Goal: Task Accomplishment & Management: Manage account settings

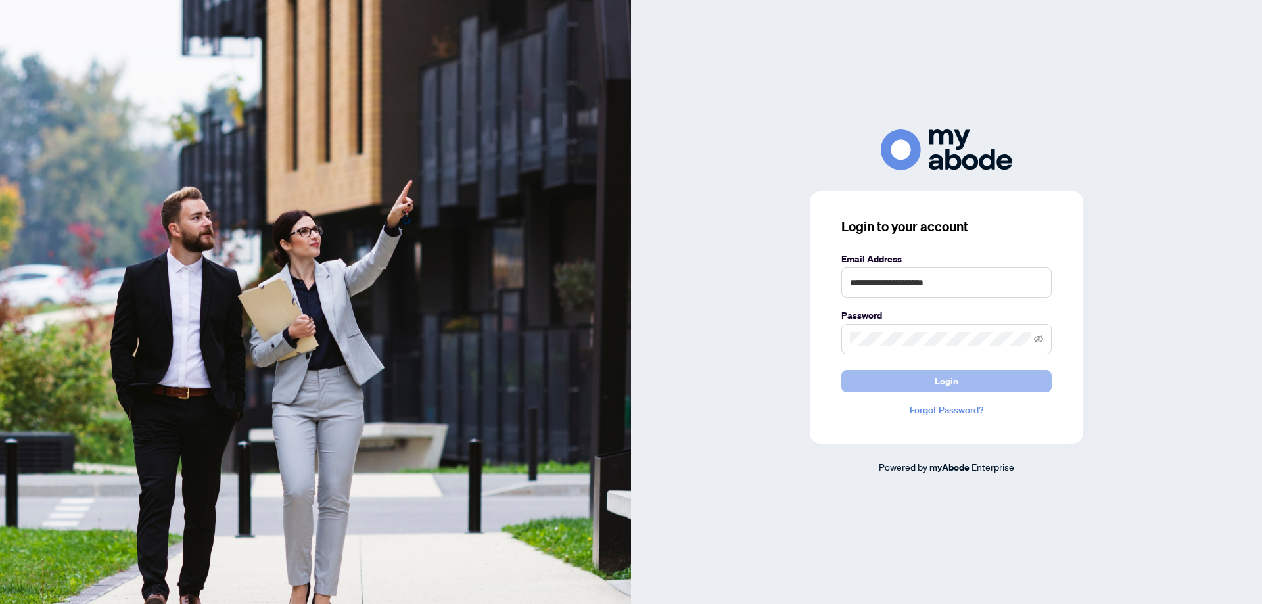
click at [941, 373] on span "Login" at bounding box center [947, 381] width 24 height 21
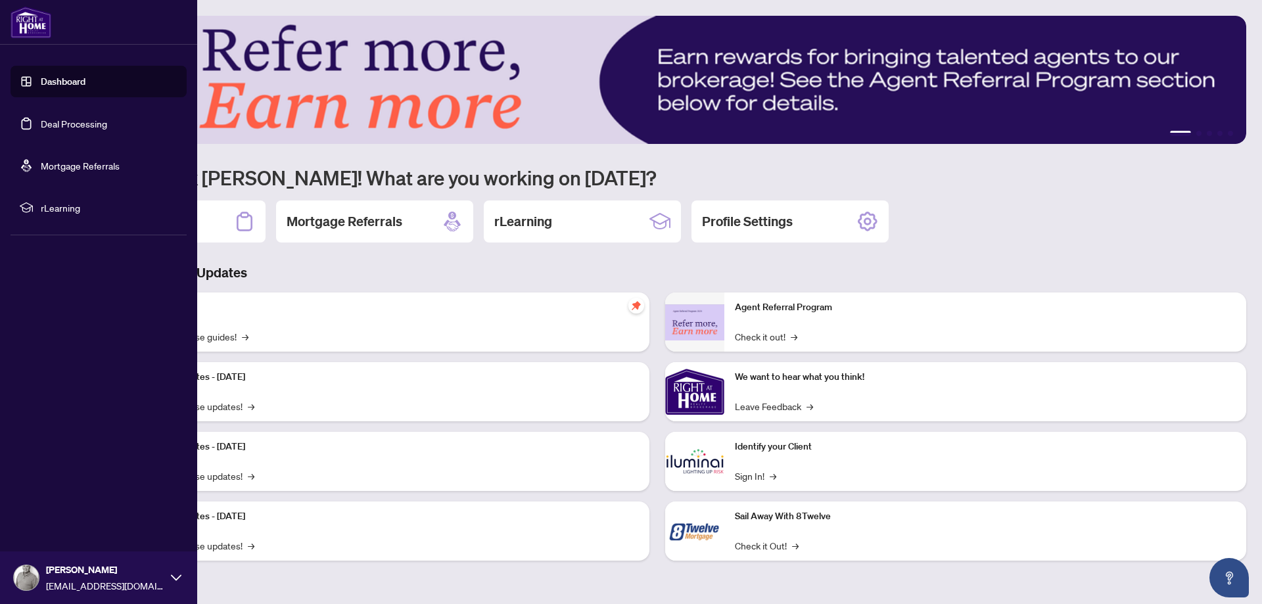
click at [55, 118] on link "Deal Processing" at bounding box center [74, 124] width 66 height 12
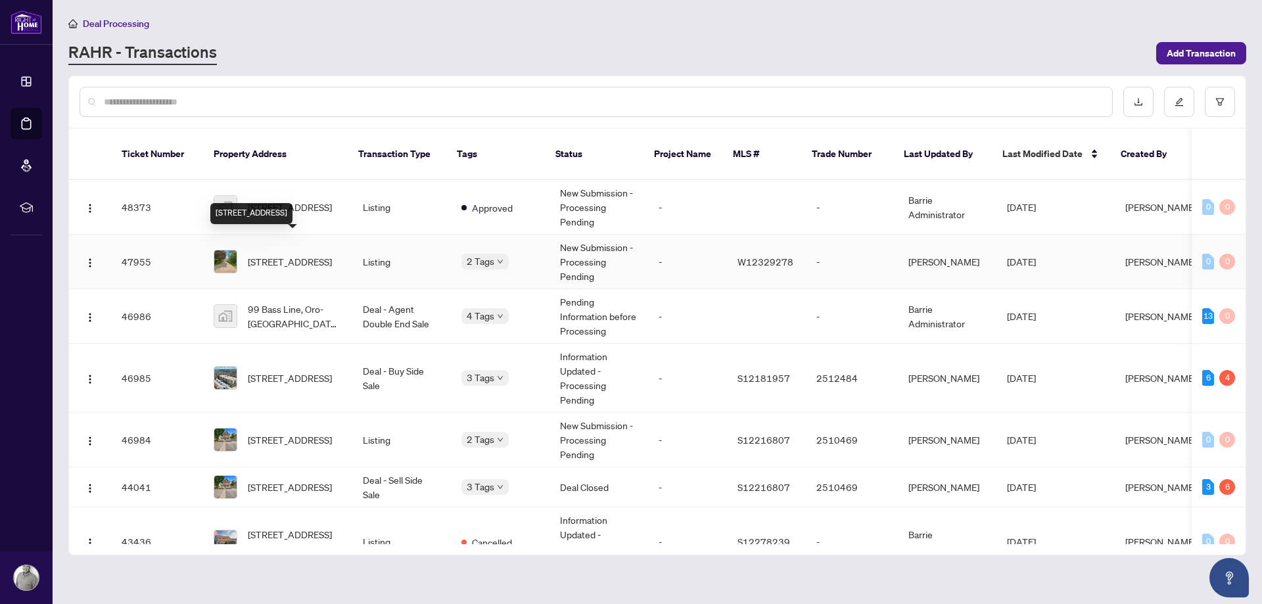
click at [279, 254] on span "[STREET_ADDRESS]" at bounding box center [290, 261] width 84 height 14
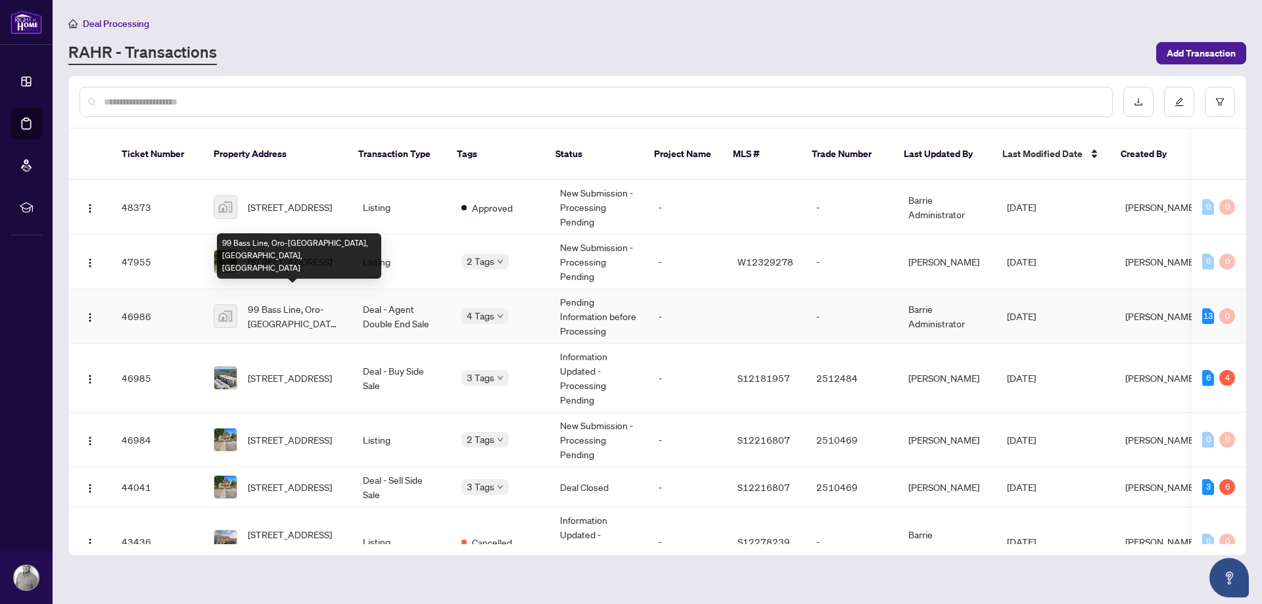
click at [297, 302] on span "99 Bass Line, Oro-[GEOGRAPHIC_DATA], [GEOGRAPHIC_DATA], [GEOGRAPHIC_DATA]" at bounding box center [295, 316] width 94 height 29
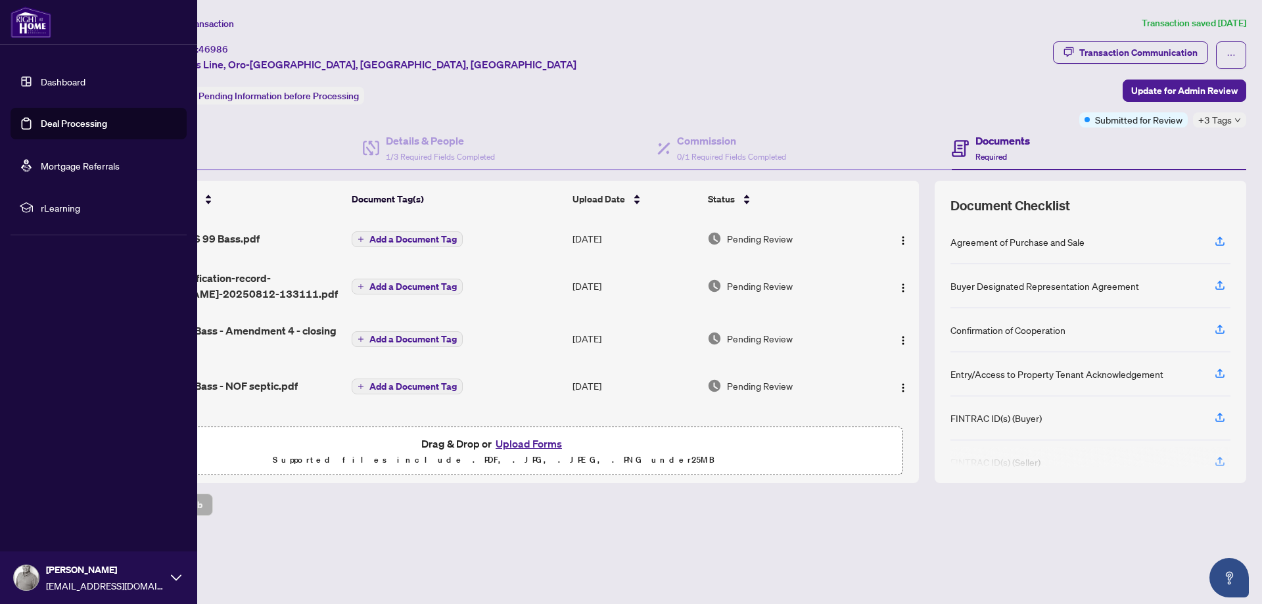
click at [68, 122] on link "Deal Processing" at bounding box center [74, 124] width 66 height 12
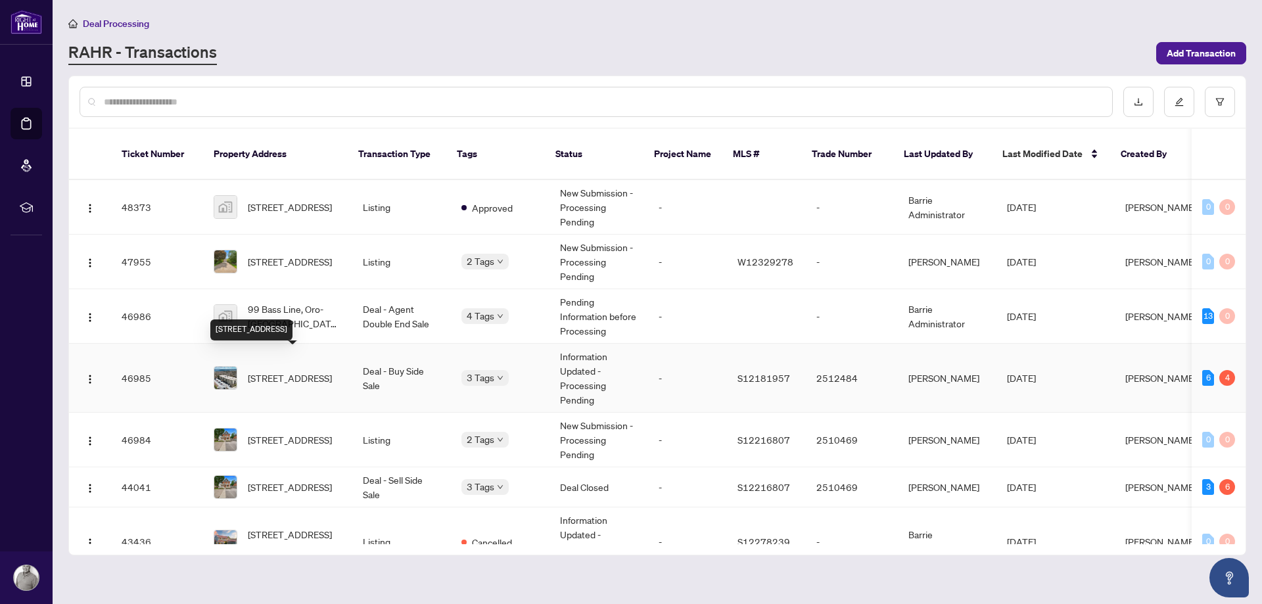
click at [291, 371] on span "[STREET_ADDRESS]" at bounding box center [290, 378] width 84 height 14
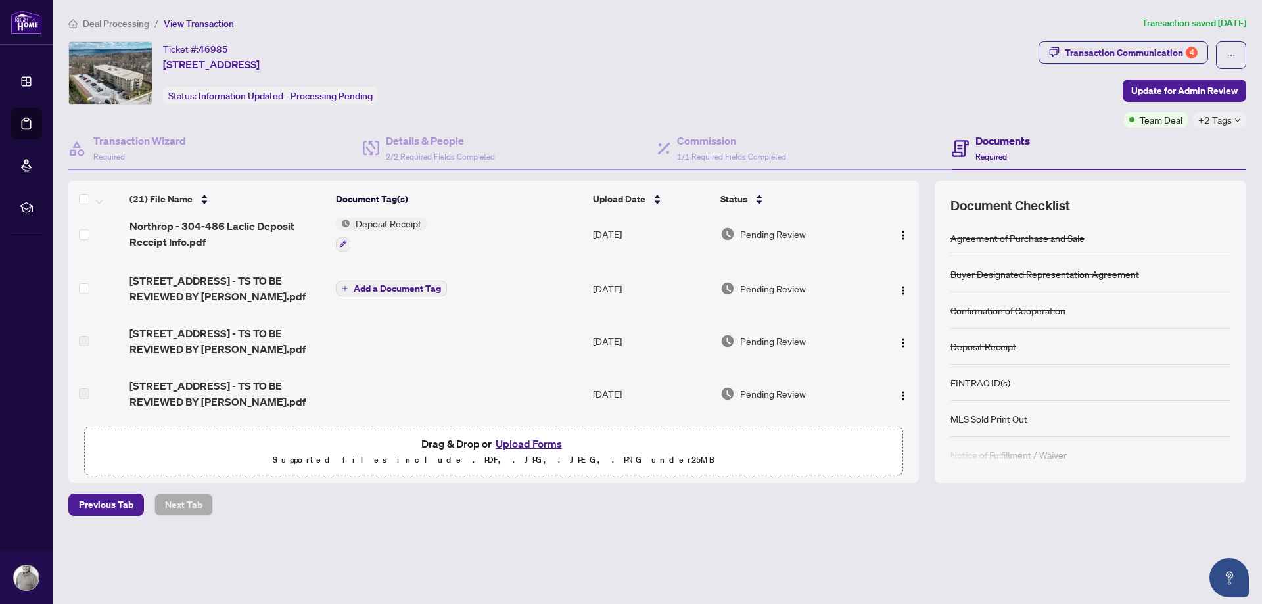
scroll to position [300, 0]
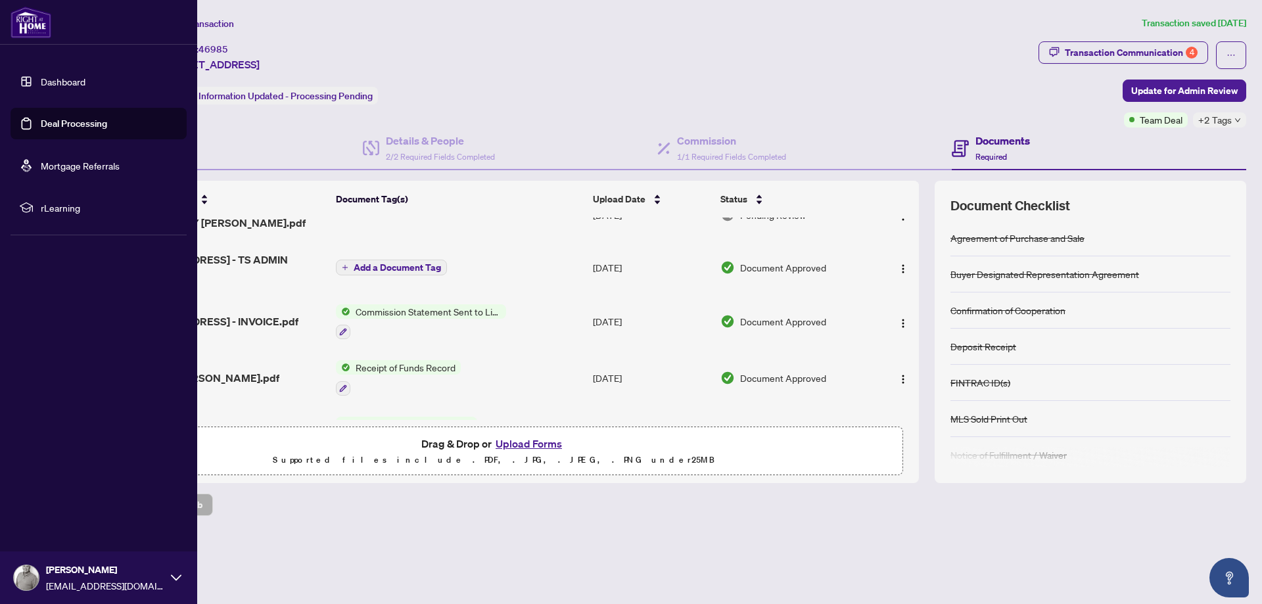
click at [56, 123] on link "Deal Processing" at bounding box center [74, 124] width 66 height 12
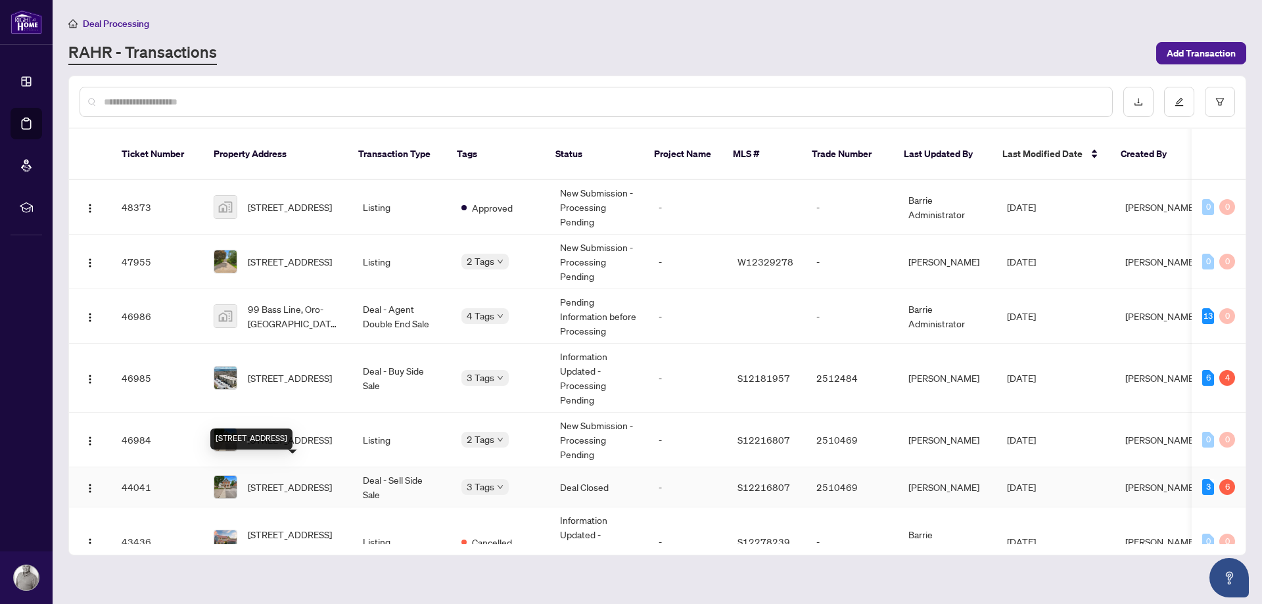
click at [295, 480] on span "[STREET_ADDRESS]" at bounding box center [290, 487] width 84 height 14
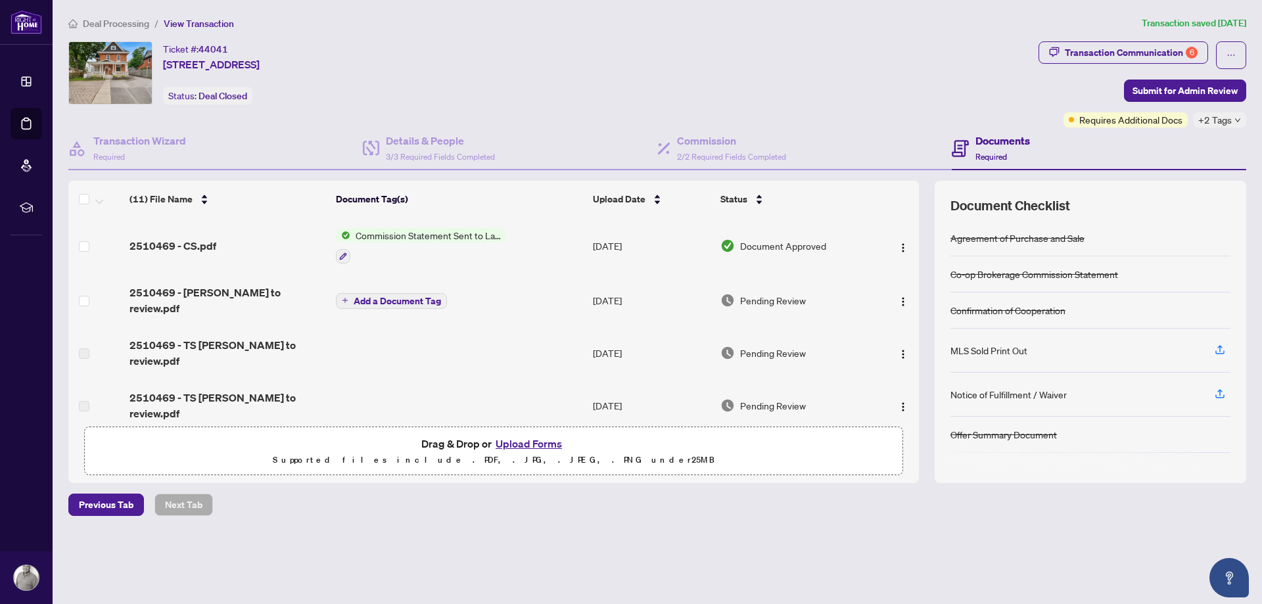
click at [771, 528] on div "Deal Processing / View Transaction Transaction saved [DATE] Ticket #: 44041 [ST…" at bounding box center [657, 289] width 1189 height 546
click at [256, 293] on span "2510469 - [PERSON_NAME] to review.pdf" at bounding box center [227, 301] width 195 height 32
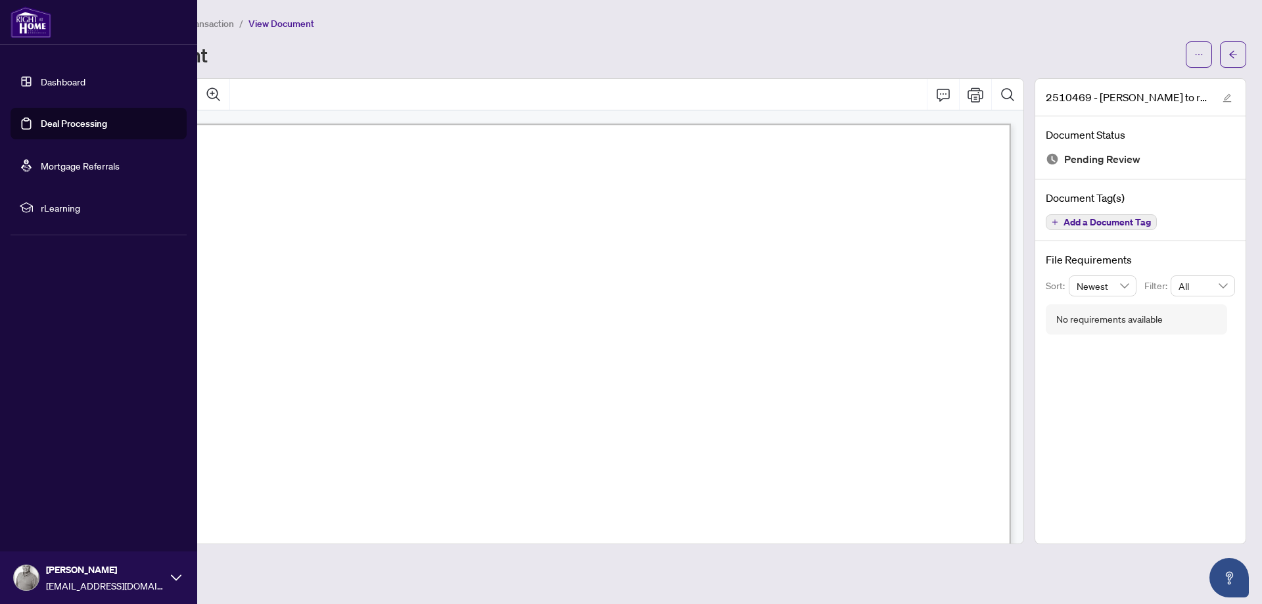
click at [41, 121] on link "Deal Processing" at bounding box center [74, 124] width 66 height 12
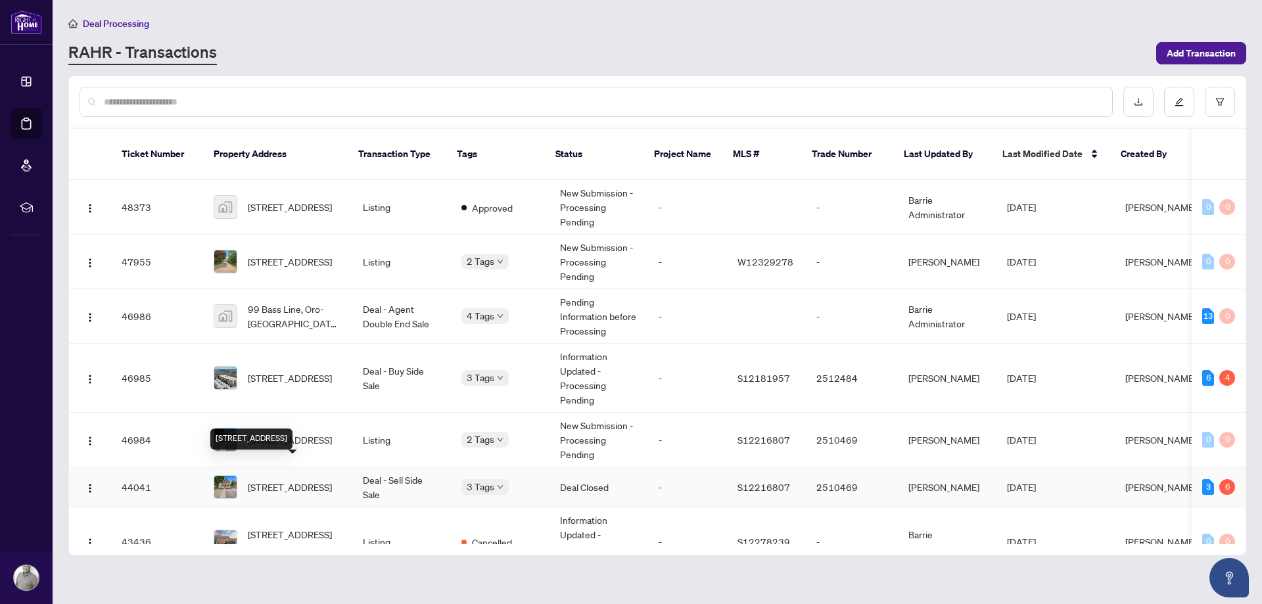
click at [285, 480] on span "[STREET_ADDRESS]" at bounding box center [290, 487] width 84 height 14
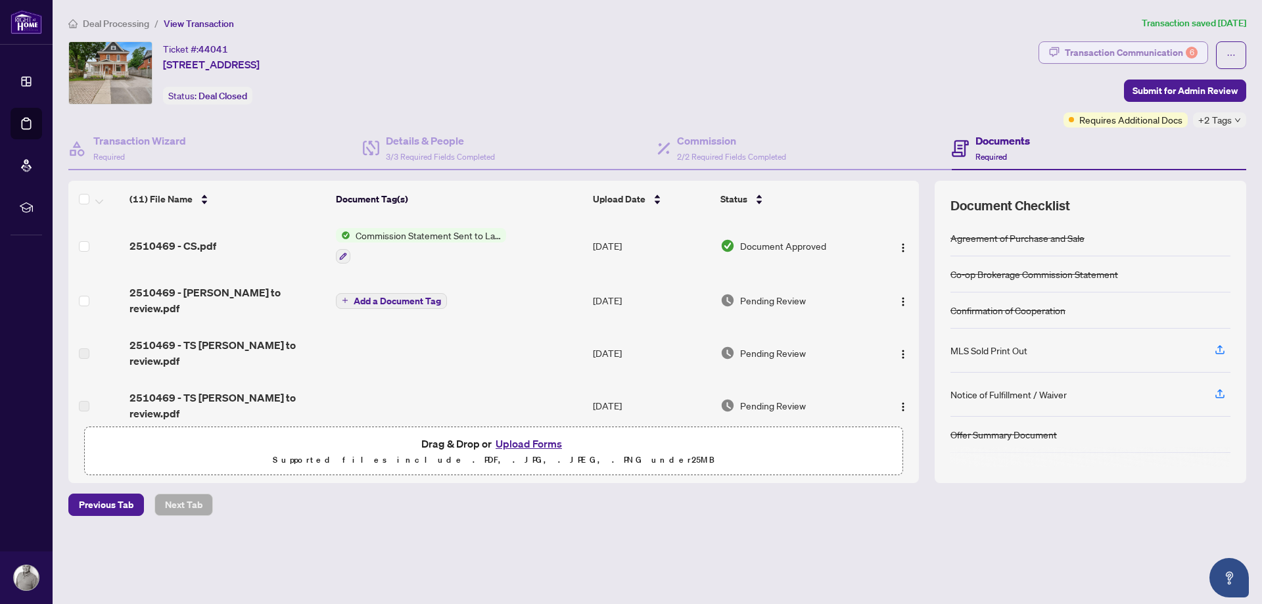
click at [1146, 51] on div "Transaction Communication 6" at bounding box center [1131, 52] width 133 height 21
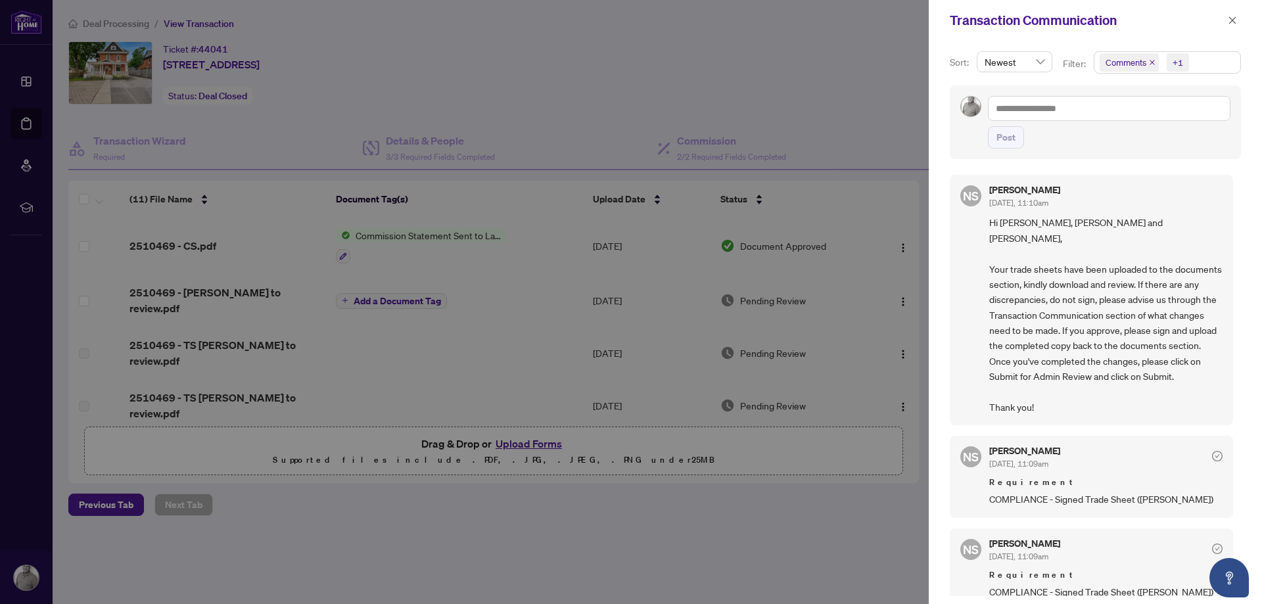
click at [567, 67] on div at bounding box center [631, 302] width 1262 height 604
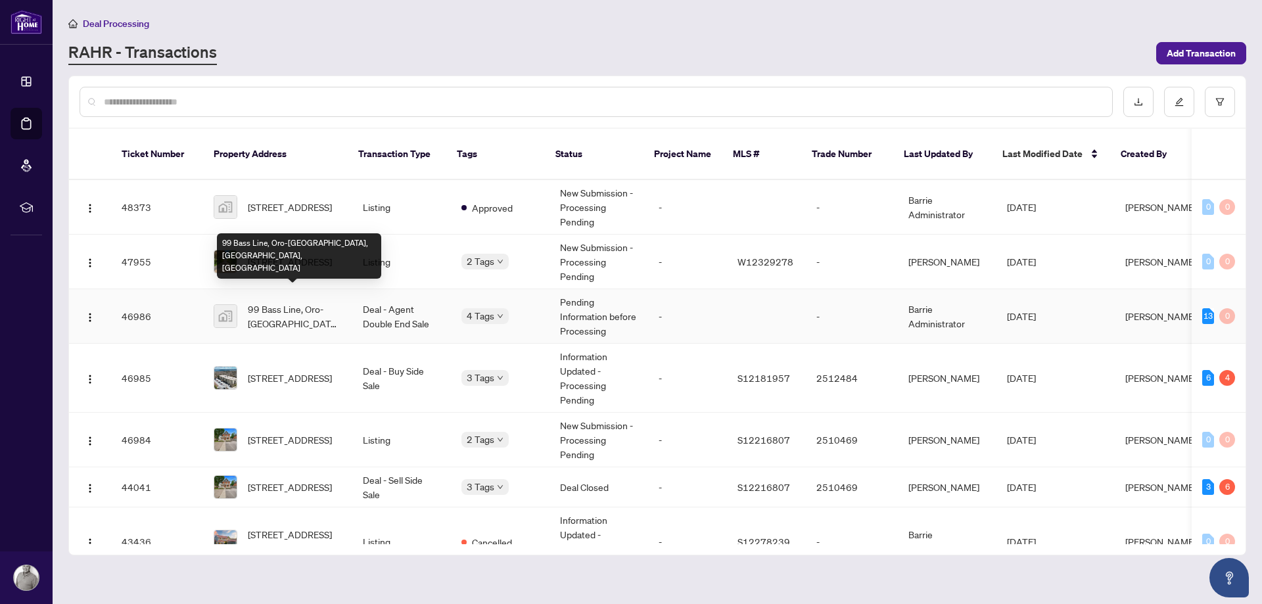
click at [281, 302] on span "99 Bass Line, Oro-[GEOGRAPHIC_DATA], [GEOGRAPHIC_DATA], [GEOGRAPHIC_DATA]" at bounding box center [295, 316] width 94 height 29
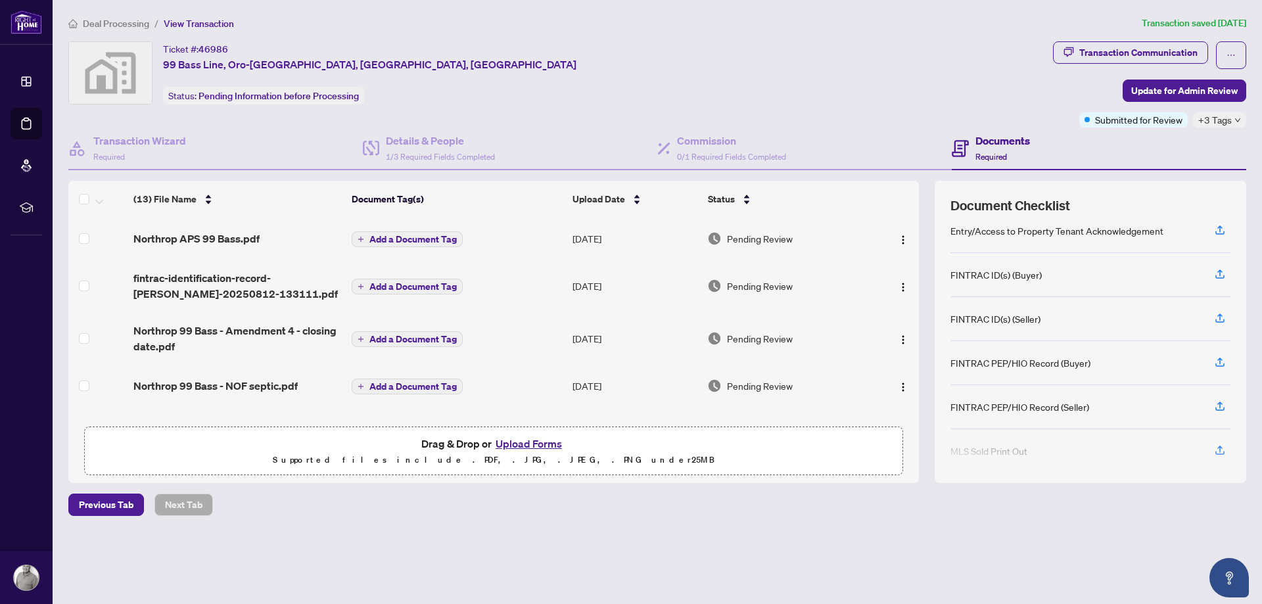
scroll to position [213, 0]
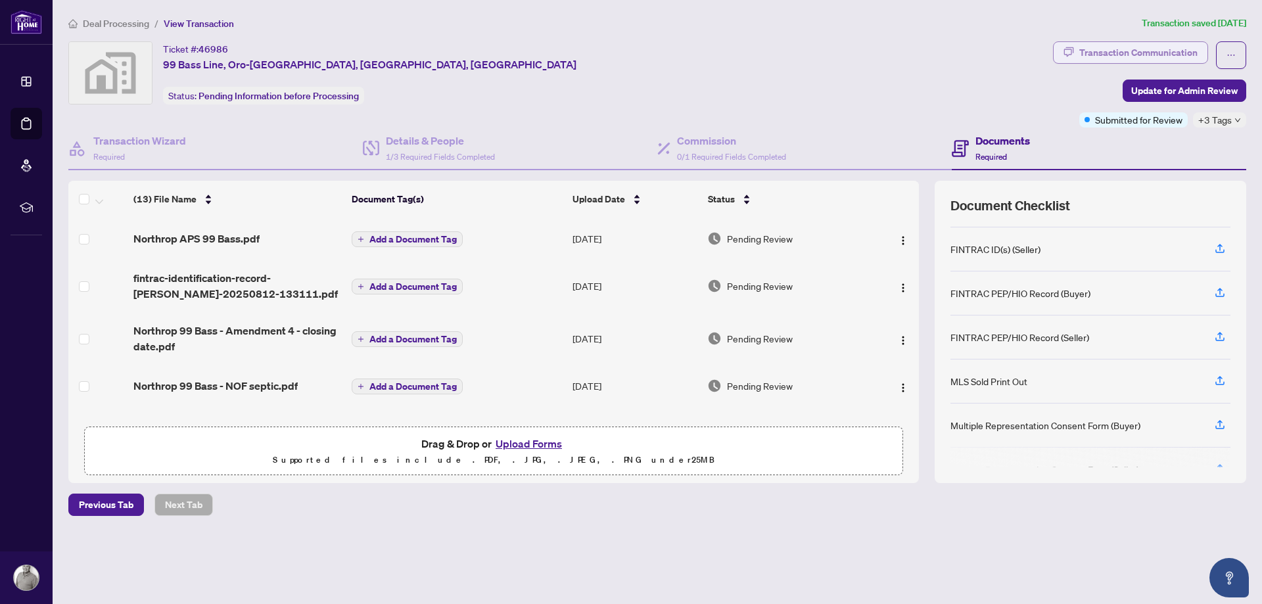
click at [1139, 54] on div "Transaction Communication" at bounding box center [1139, 52] width 118 height 21
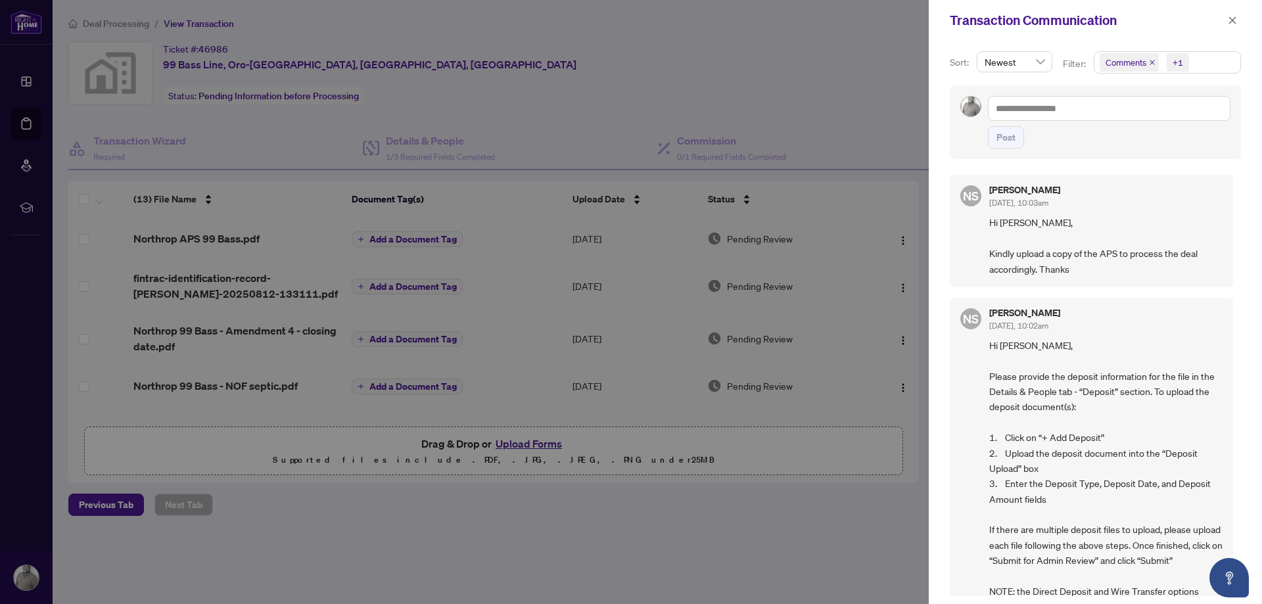
click at [629, 85] on div at bounding box center [631, 302] width 1262 height 604
click at [594, 95] on div at bounding box center [631, 302] width 1262 height 604
click at [1233, 22] on icon "close" at bounding box center [1232, 20] width 9 height 9
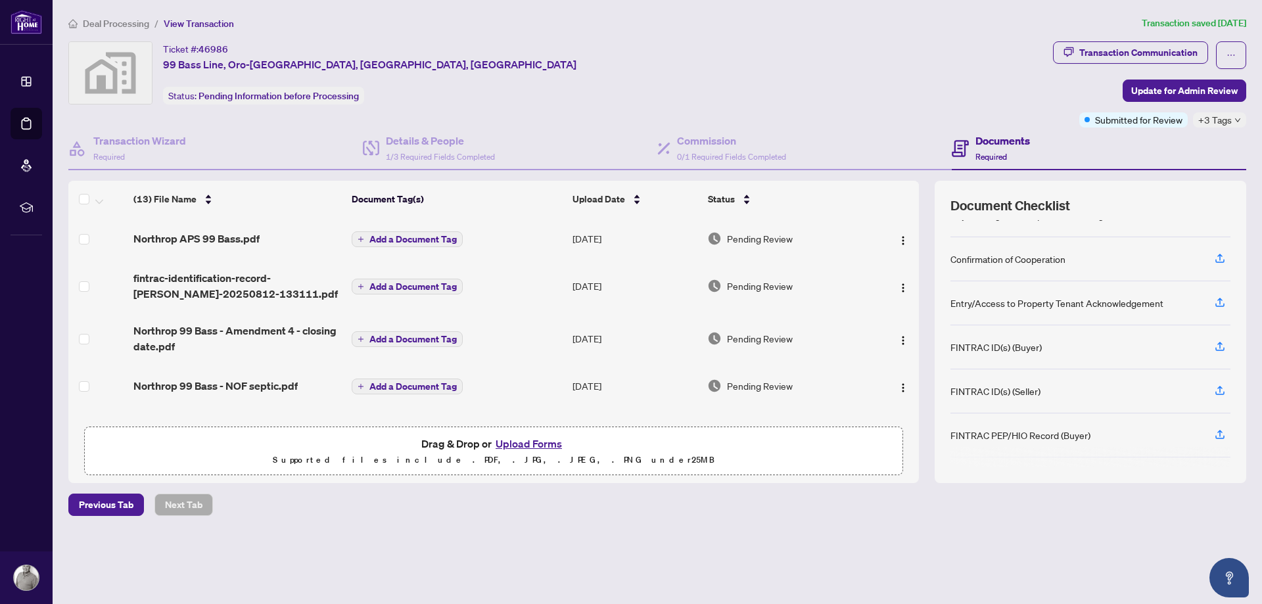
scroll to position [0, 0]
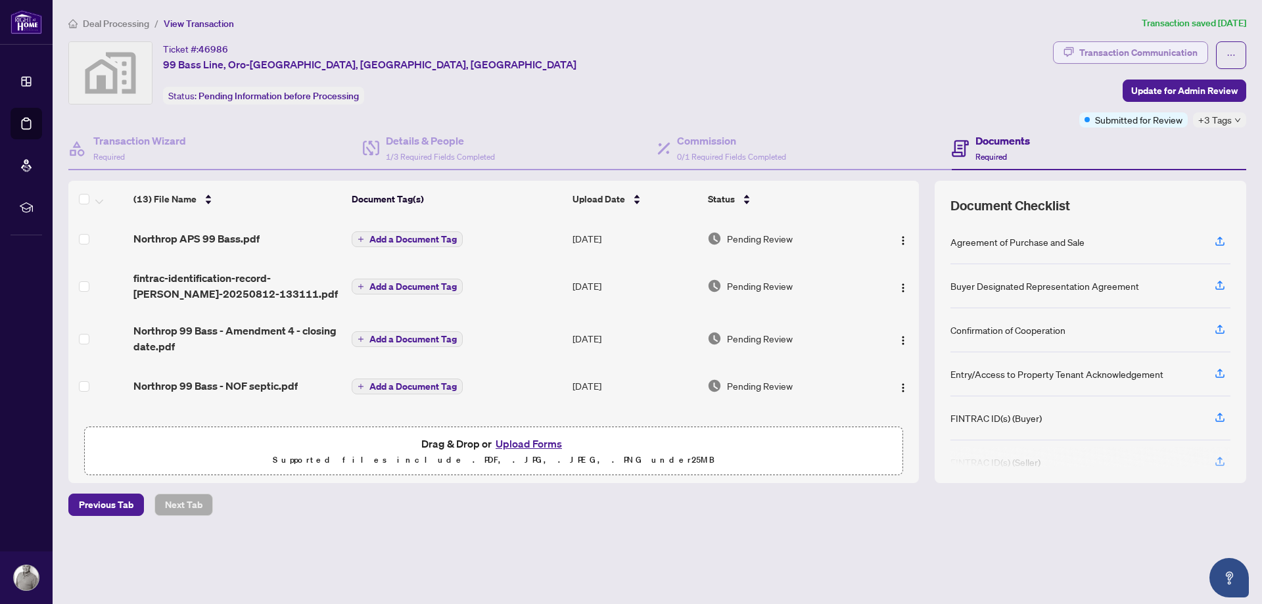
click at [1137, 49] on div "Transaction Communication" at bounding box center [1139, 52] width 118 height 21
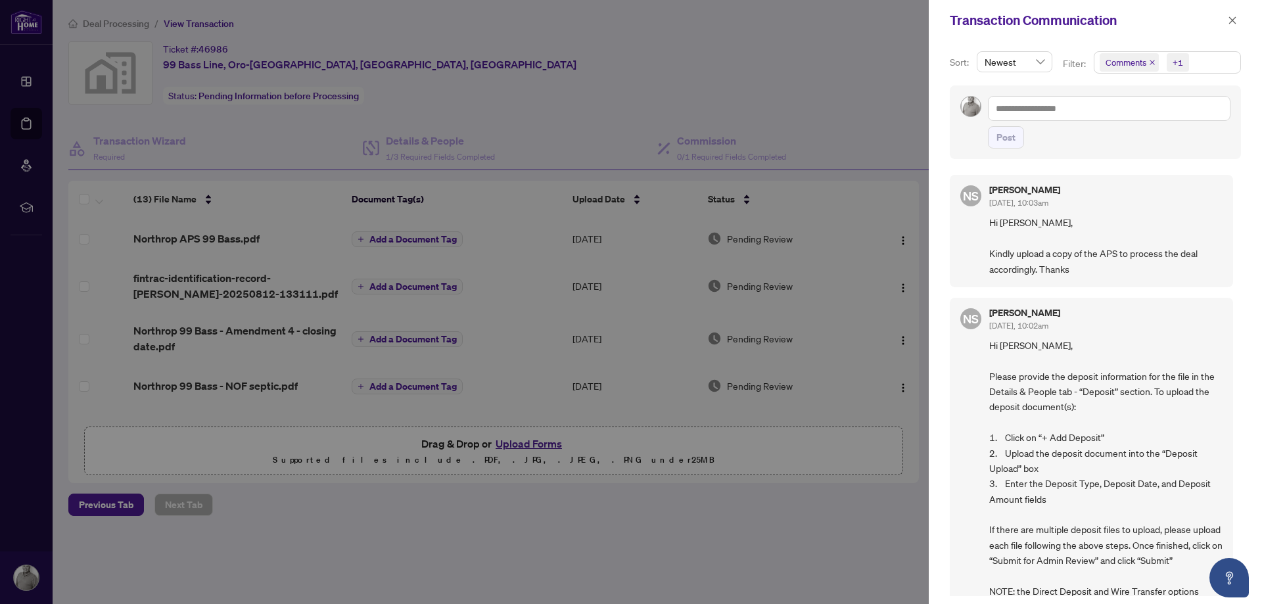
click at [831, 84] on div at bounding box center [631, 302] width 1262 height 604
click at [1232, 17] on icon "close" at bounding box center [1232, 20] width 9 height 9
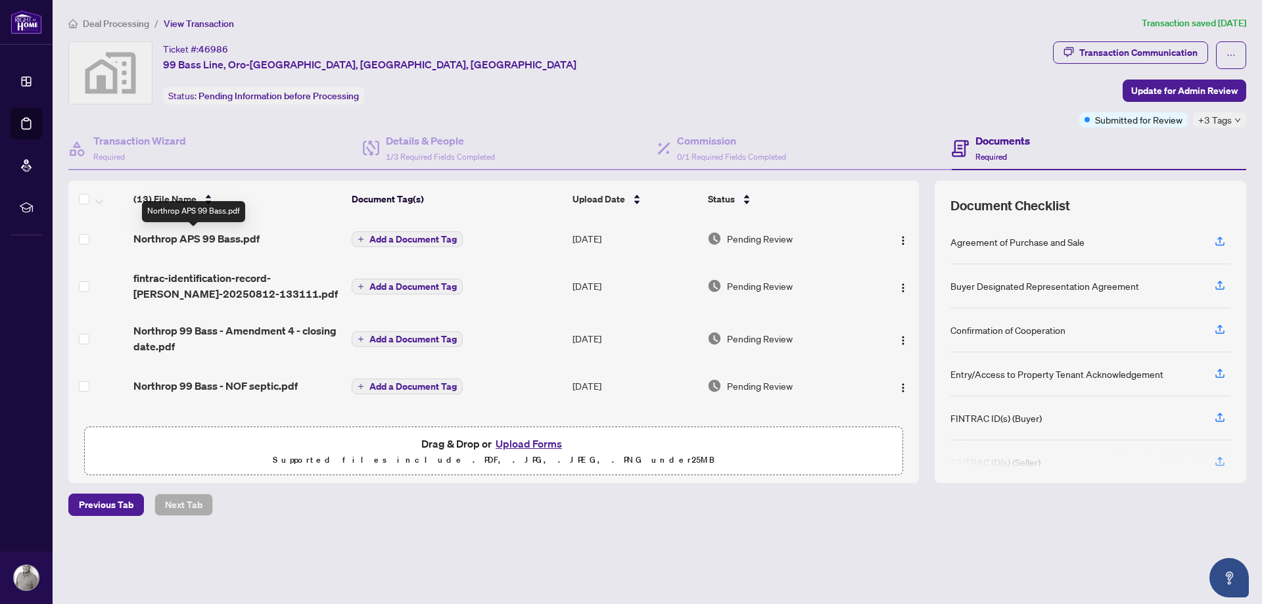
click at [216, 239] on span "Northrop APS 99 Bass.pdf" at bounding box center [196, 239] width 126 height 16
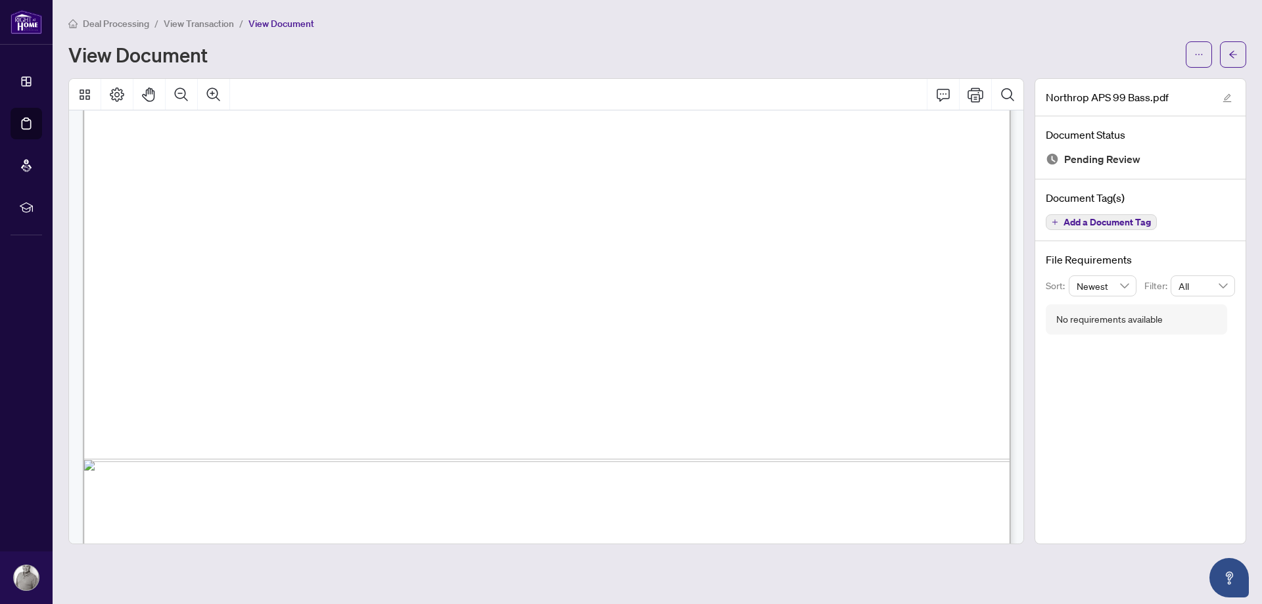
scroll to position [4556, 0]
click at [1233, 51] on icon "arrow-left" at bounding box center [1233, 54] width 8 height 7
